Goal: Transaction & Acquisition: Download file/media

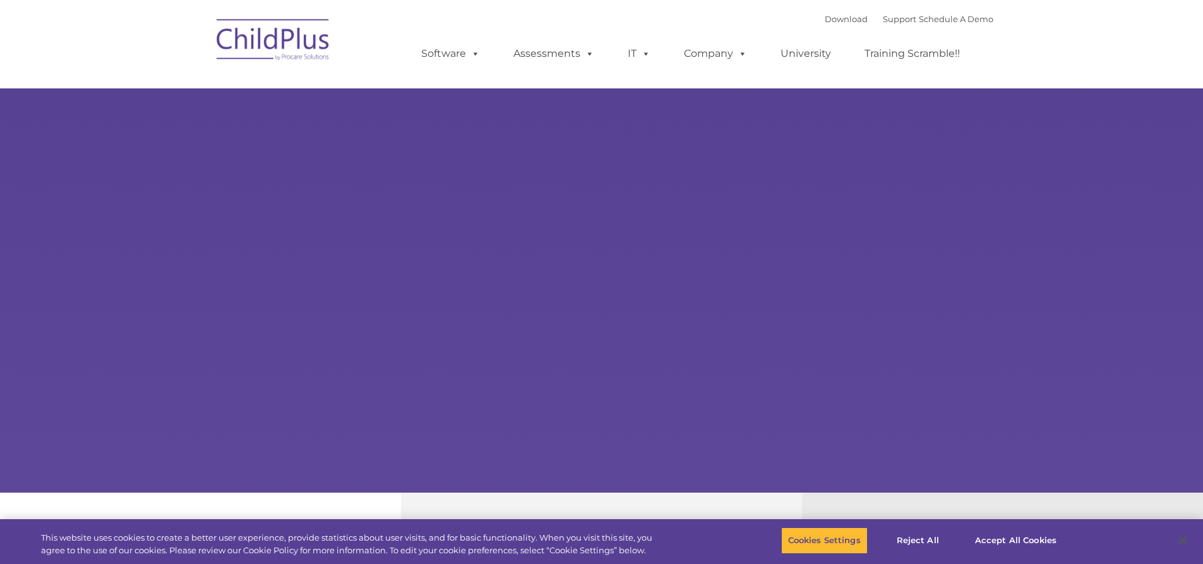
type input ""
select select "MEDIUM"
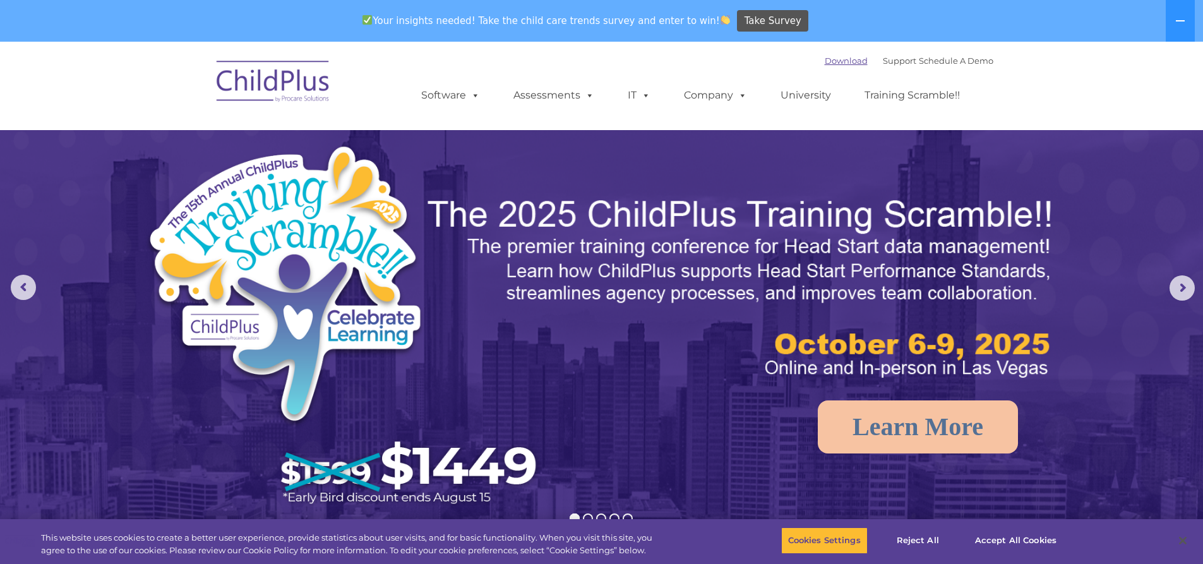
click at [829, 63] on link "Download" at bounding box center [846, 61] width 43 height 10
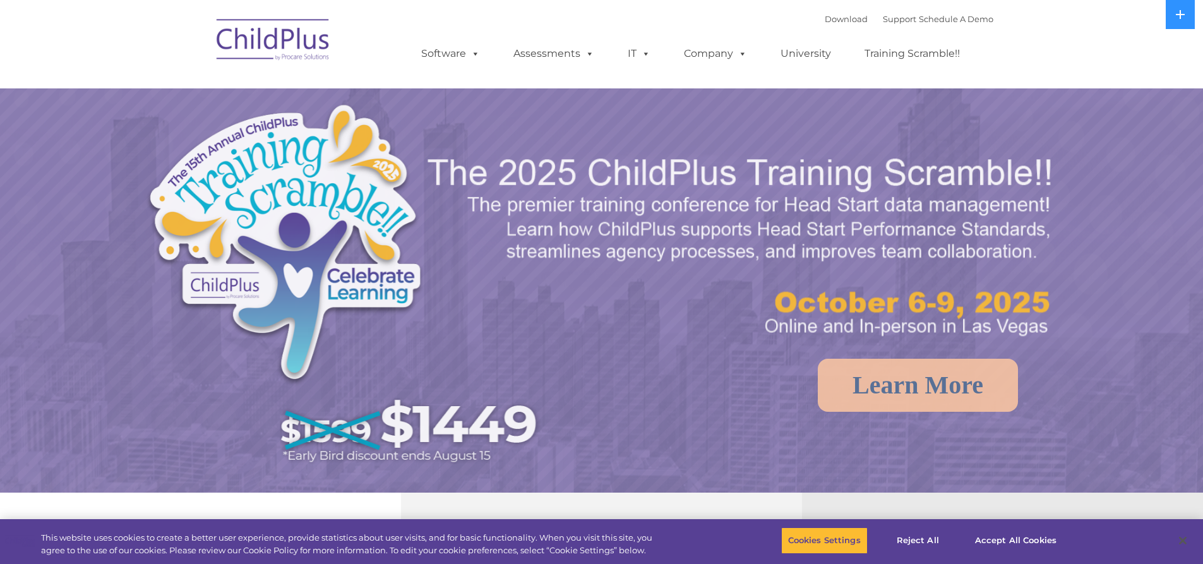
select select "MEDIUM"
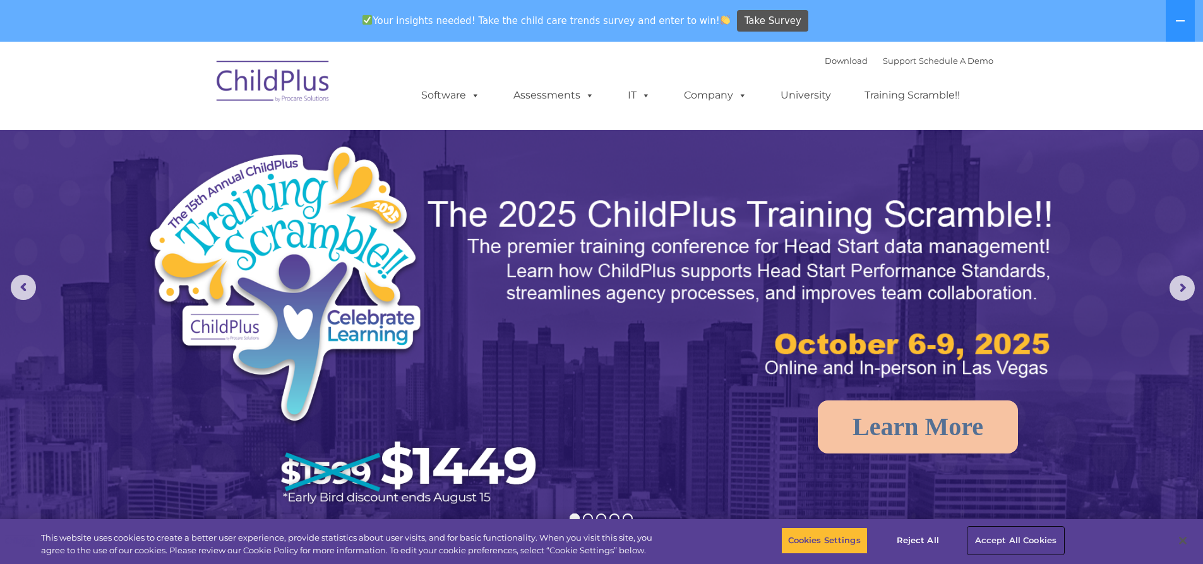
click at [1036, 535] on button "Accept All Cookies" at bounding box center [1015, 540] width 95 height 27
